Goal: Information Seeking & Learning: Learn about a topic

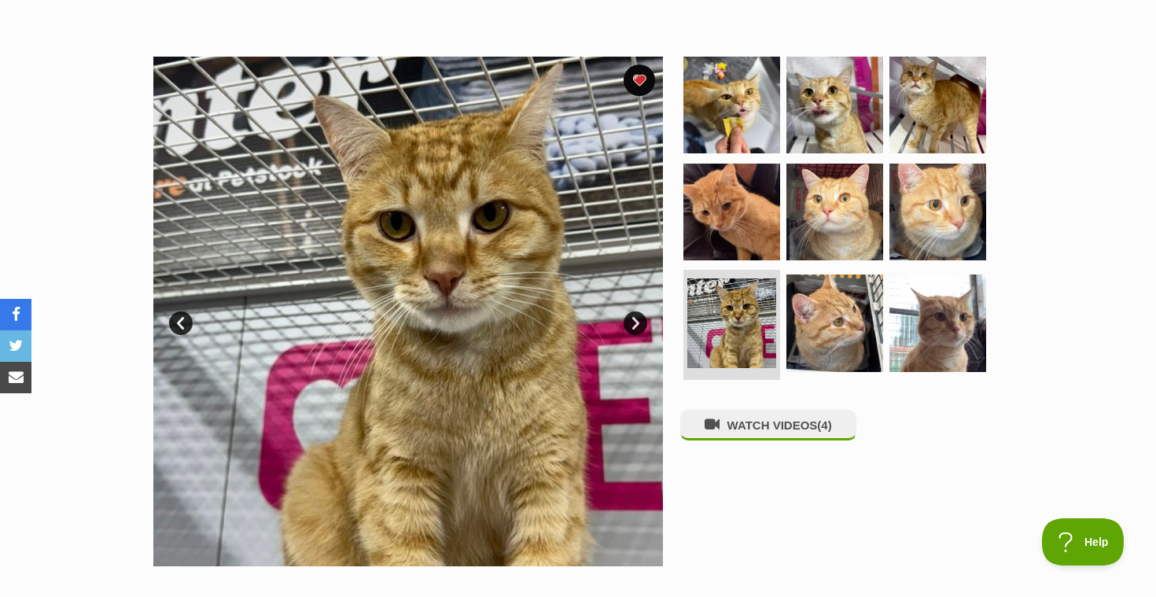
scroll to position [272, 0]
